Goal: Information Seeking & Learning: Learn about a topic

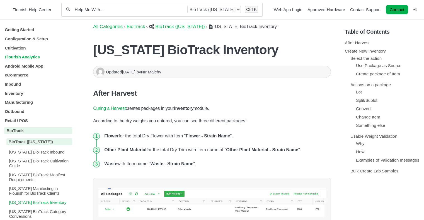
click at [15, 55] on p "Flourish Analytics" at bounding box center [38, 57] width 68 height 5
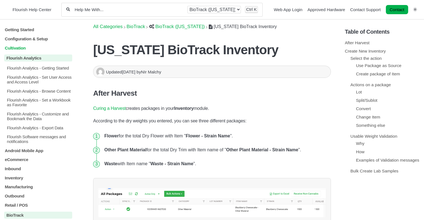
click at [17, 47] on p "Cultivation" at bounding box center [38, 47] width 68 height 5
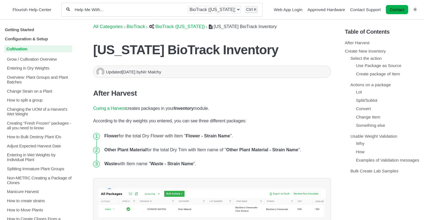
click at [16, 48] on p "Cultivation" at bounding box center [38, 48] width 68 height 7
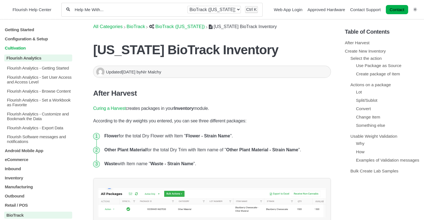
click at [16, 46] on p "Cultivation" at bounding box center [38, 47] width 68 height 5
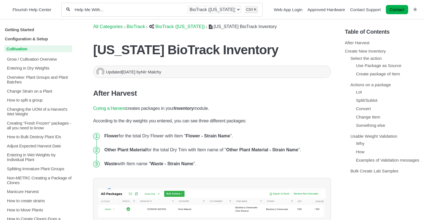
click at [15, 46] on p "Cultivation" at bounding box center [38, 48] width 68 height 7
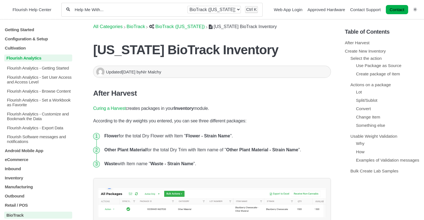
click at [19, 55] on p "Flourish Analytics" at bounding box center [38, 58] width 68 height 7
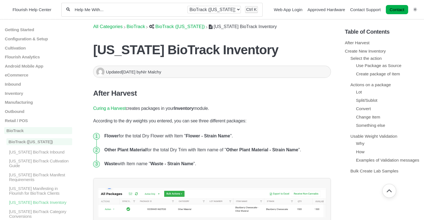
scroll to position [84, 0]
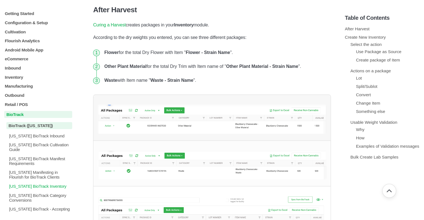
click at [20, 115] on p "BioTrack" at bounding box center [38, 114] width 68 height 7
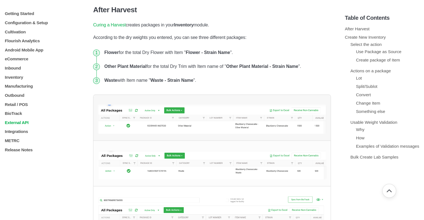
click at [15, 125] on p "External API" at bounding box center [38, 122] width 68 height 5
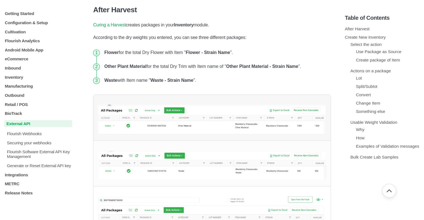
click at [15, 125] on p "External API" at bounding box center [38, 123] width 68 height 7
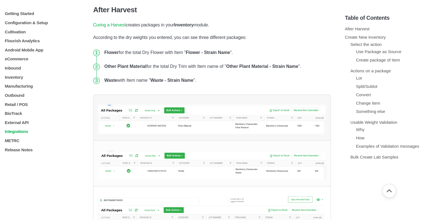
click at [21, 133] on p "Integrations" at bounding box center [38, 131] width 68 height 5
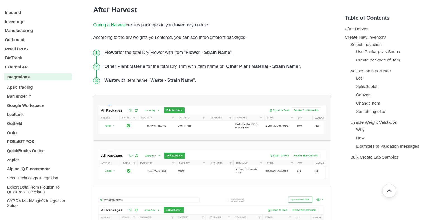
scroll to position [104, 0]
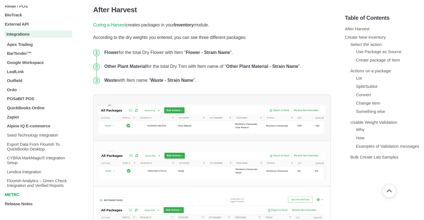
click at [14, 196] on p "METRC" at bounding box center [38, 194] width 68 height 5
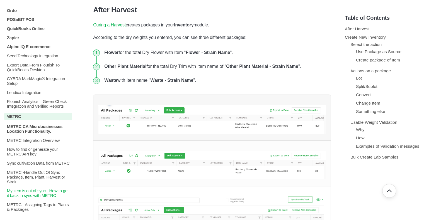
scroll to position [216, 0]
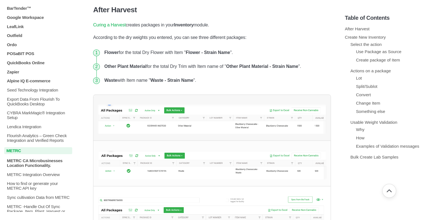
click at [16, 154] on p "METRC" at bounding box center [38, 150] width 68 height 7
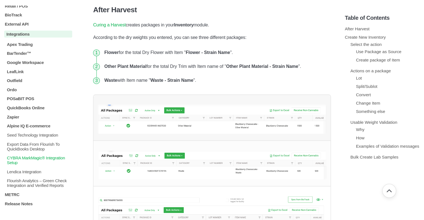
click at [26, 160] on p "CYBRA MarkMagic® Integration Setup" at bounding box center [39, 160] width 66 height 9
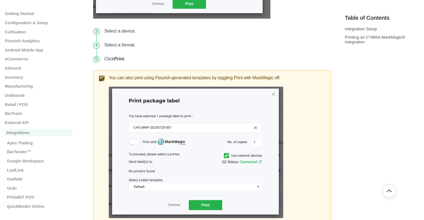
scroll to position [672, 0]
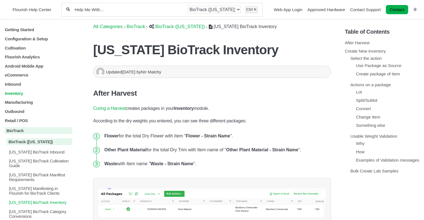
click at [17, 96] on p "Inventory" at bounding box center [38, 93] width 68 height 5
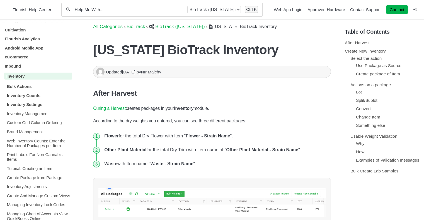
scroll to position [28, 0]
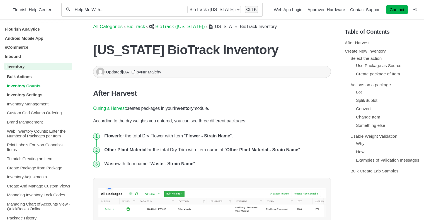
click at [27, 87] on p "Inventory Counts" at bounding box center [39, 85] width 66 height 5
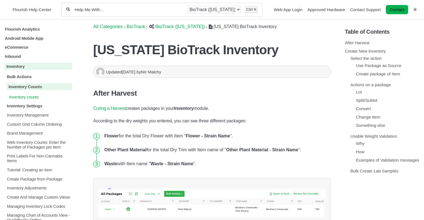
click at [31, 97] on p "Inventory counts" at bounding box center [40, 96] width 64 height 5
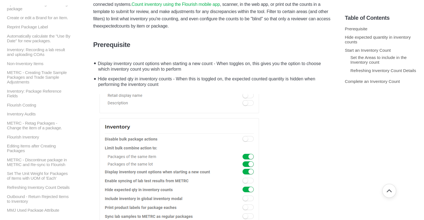
scroll to position [56, 0]
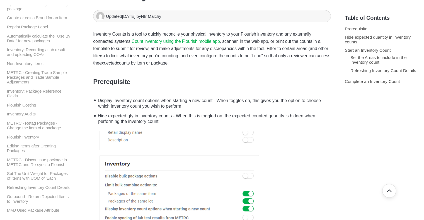
click at [178, 120] on li "Hide expected qty in inventory counts - When this is toggled on, the expected c…" at bounding box center [213, 118] width 235 height 16
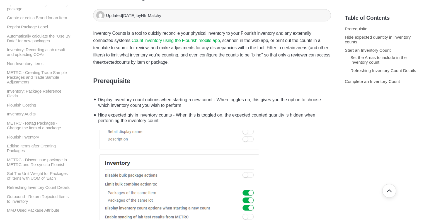
scroll to position [0, 0]
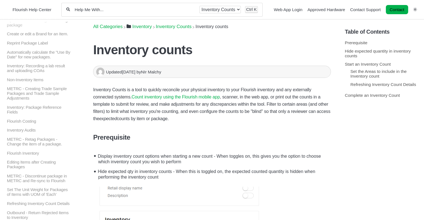
click at [157, 158] on li "Display inventory count options when starting a new count - When toggles on, th…" at bounding box center [213, 158] width 235 height 16
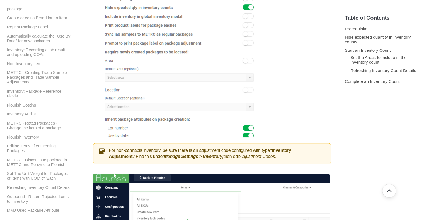
scroll to position [251, 0]
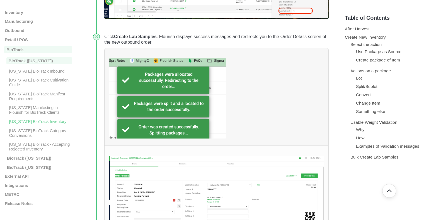
scroll to position [4875, 0]
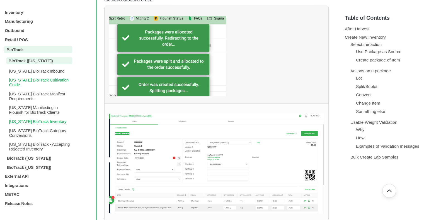
click at [43, 78] on p "[US_STATE] BioTrack Cultivation Guide" at bounding box center [40, 82] width 64 height 9
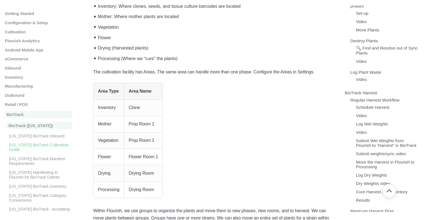
scroll to position [202, 0]
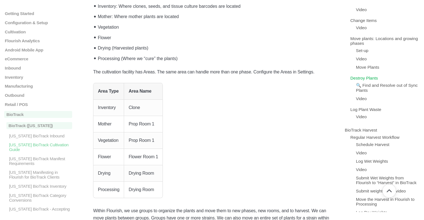
click at [369, 81] on link "Destroy Plants" at bounding box center [364, 78] width 28 height 5
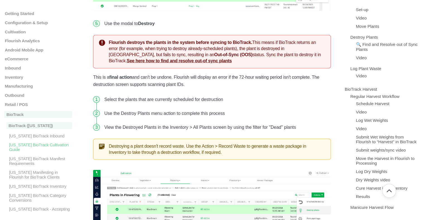
scroll to position [285, 0]
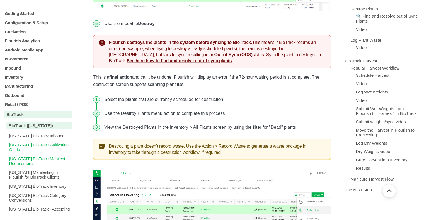
click at [21, 165] on p "[US_STATE] BioTrack Manifest Requirements" at bounding box center [40, 161] width 64 height 9
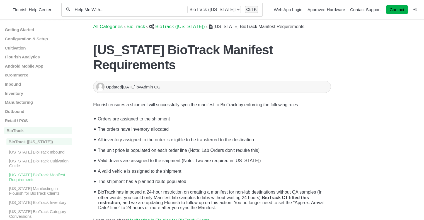
click at [89, 13] on div "All categories BioTrack BioTrack ([US_STATE]) Ctrl K" at bounding box center [161, 10] width 201 height 14
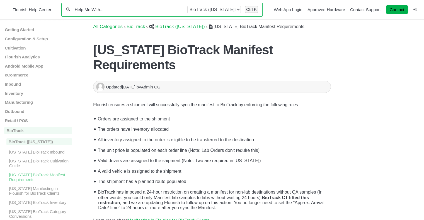
click at [89, 10] on input "Help Me With..." at bounding box center [128, 9] width 109 height 5
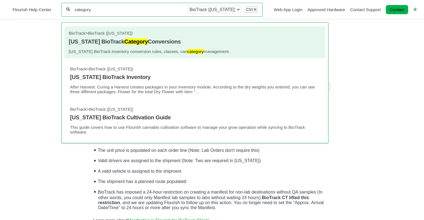
type input "category"
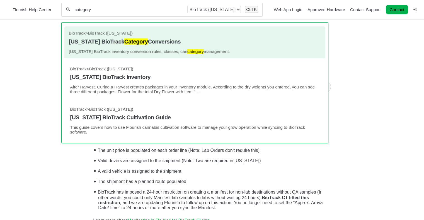
click at [121, 45] on link "BioTrack > BioTrack (Connecticut) Connecticut BioTrack Category Conversions Con…" at bounding box center [195, 42] width 252 height 23
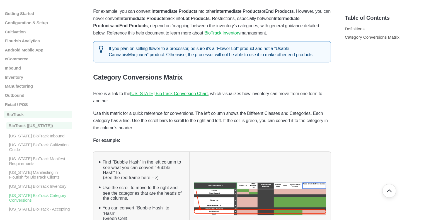
scroll to position [334, 0]
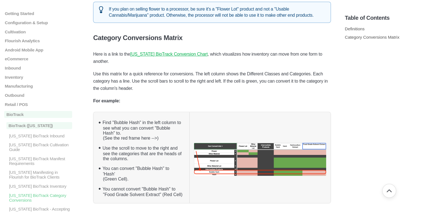
click at [201, 55] on u "Connecticut BioTrack Conversion Chart" at bounding box center [168, 54] width 77 height 5
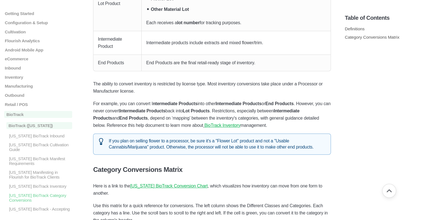
scroll to position [251, 0]
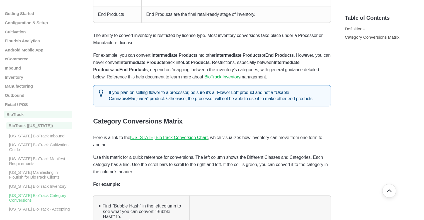
click at [154, 139] on u "Connecticut BioTrack Conversion Chart" at bounding box center [168, 137] width 77 height 5
